Goal: Contribute content

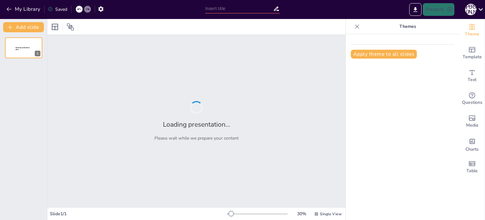
type input "Як Штучний Інтелект Змінює Освіту: Нові Можливості"
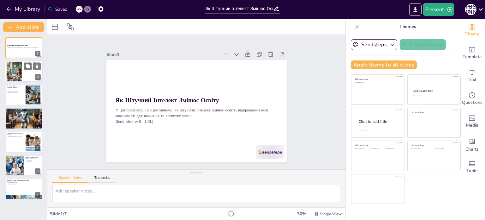
click at [30, 74] on div at bounding box center [24, 71] width 38 height 21
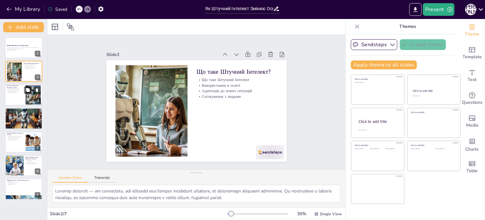
click at [23, 97] on div at bounding box center [24, 94] width 38 height 21
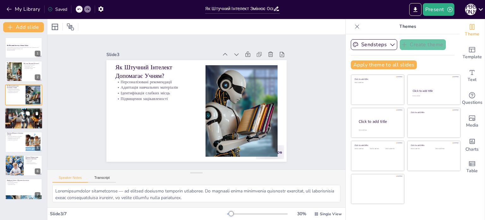
click at [11, 117] on div at bounding box center [24, 118] width 38 height 38
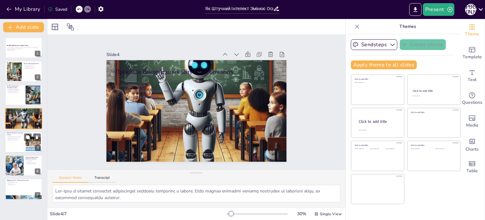
click at [15, 140] on p "Індивідуальне спілкування" at bounding box center [15, 139] width 17 height 1
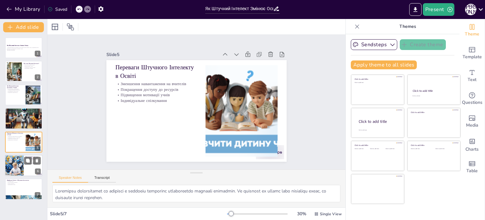
click at [14, 165] on div at bounding box center [14, 164] width 32 height 21
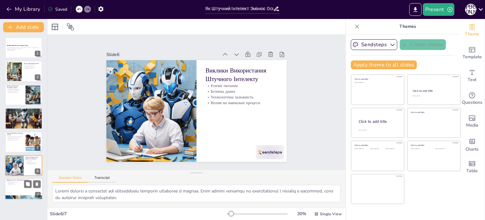
click at [24, 193] on div at bounding box center [24, 188] width 38 height 21
type textarea "Loremipsu dolo, sita con adipisc elitsedd, e temporinci. Ut labo etdolor magnaa…"
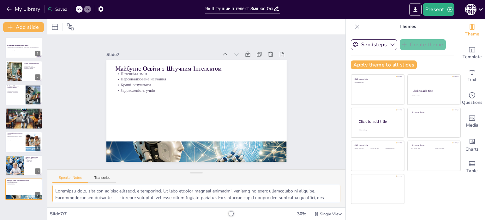
click at [79, 186] on textarea at bounding box center [196, 192] width 288 height 17
